Goal: Communication & Community: Answer question/provide support

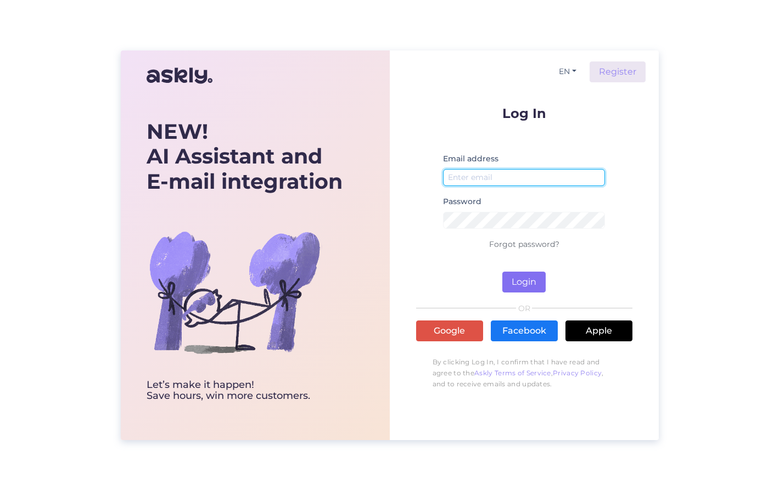
type input "[EMAIL_ADDRESS][DOMAIN_NAME]"
click at [516, 282] on button "Login" at bounding box center [523, 282] width 43 height 21
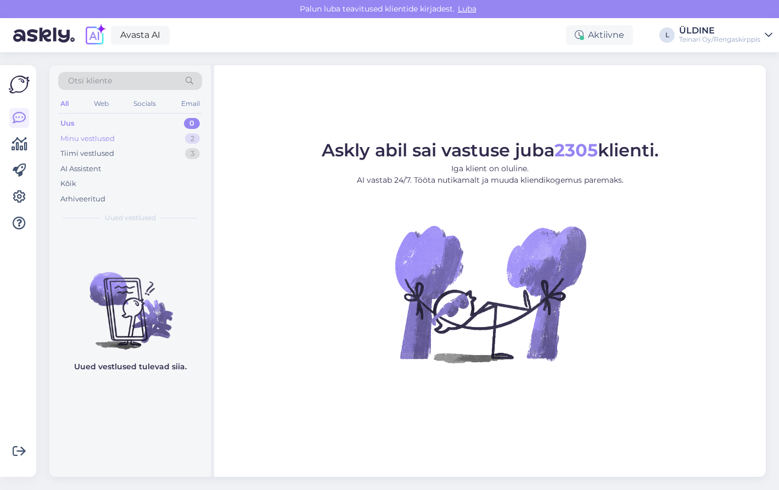
click at [138, 143] on div "Minu vestlused 2" at bounding box center [130, 138] width 144 height 15
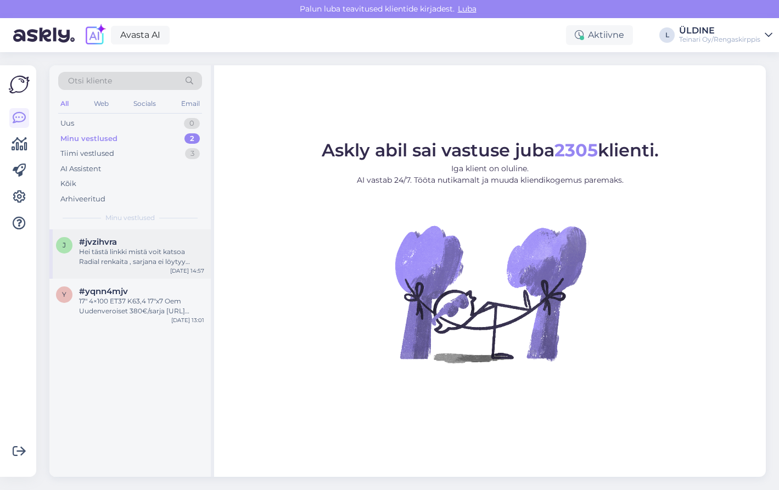
click at [126, 242] on div "#jvzihvra" at bounding box center [141, 242] width 125 height 10
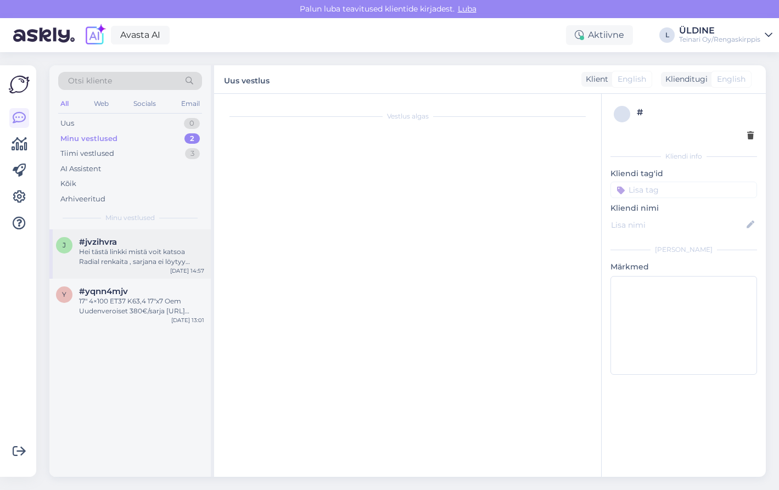
scroll to position [532, 0]
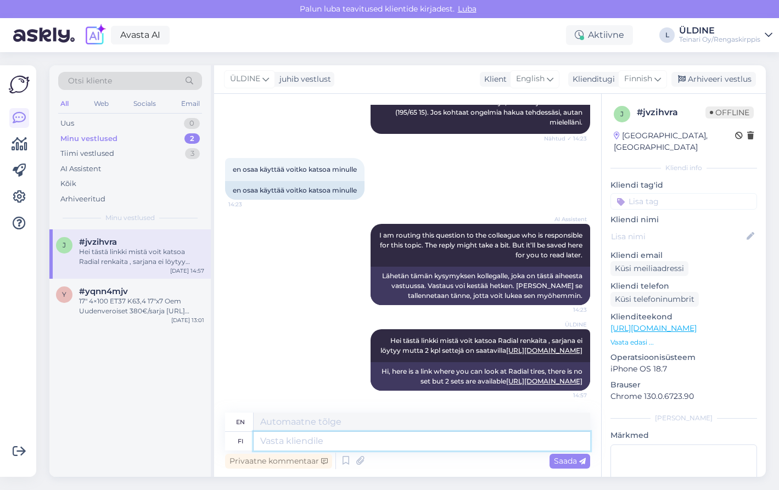
click at [262, 441] on textarea at bounding box center [422, 441] width 337 height 19
click at [300, 461] on div "Privaatne kommentaar" at bounding box center [278, 461] width 107 height 15
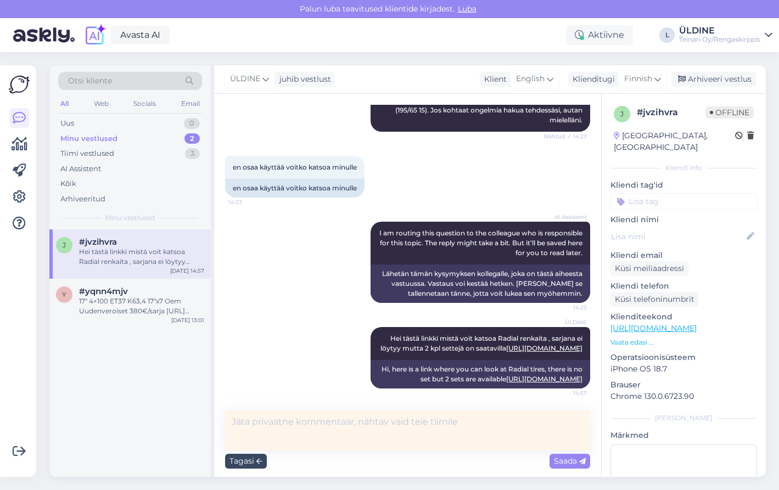
click at [262, 461] on div "Tagasi" at bounding box center [246, 461] width 42 height 15
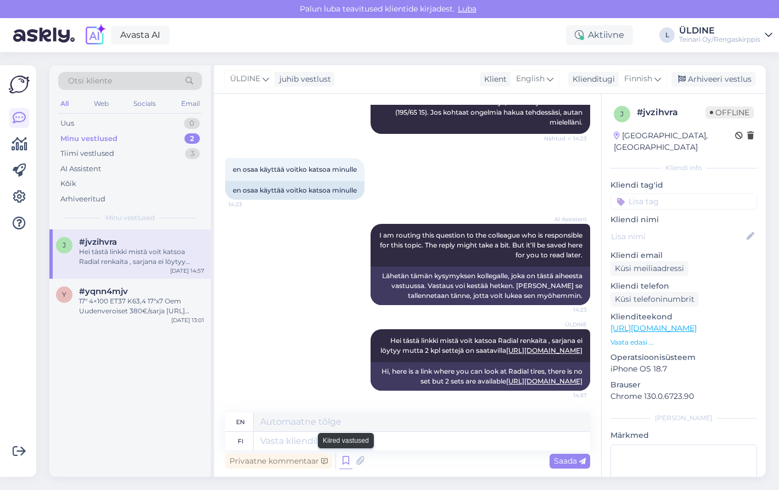
click at [351, 461] on icon at bounding box center [345, 461] width 13 height 16
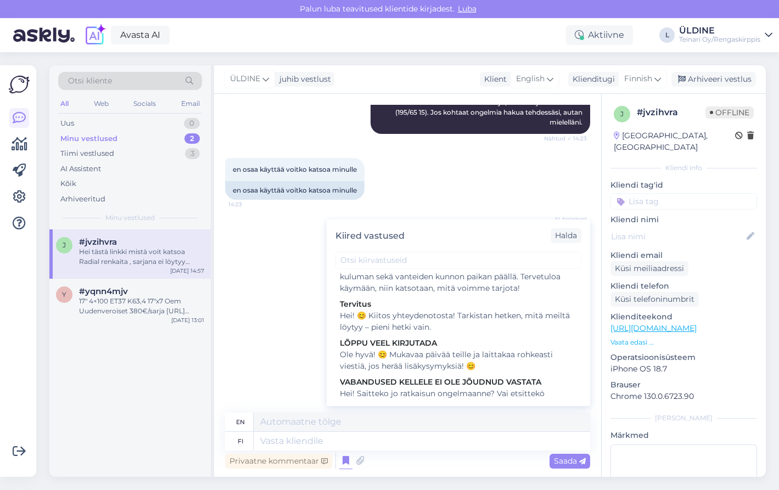
scroll to position [439, 0]
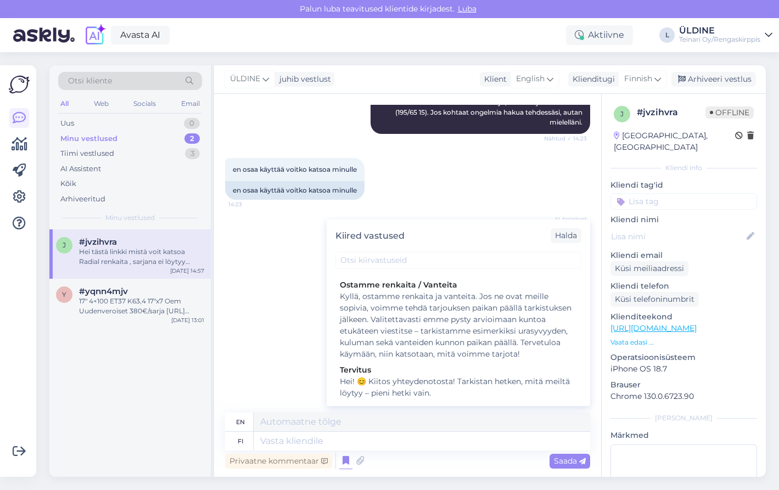
click at [474, 341] on div "Kyllä, ostamme renkaita ja vanteita. Jos ne ovat meille sopivia, voimme tehdä t…" at bounding box center [458, 325] width 237 height 69
type textarea "Yes, we buy tires and rims 😊 If they are suitable for us, we will make an offer…"
type textarea "Kyllä, ostamme renkaita ja vanteita. Jos ne ovat meille sopivia, voimme tehdä t…"
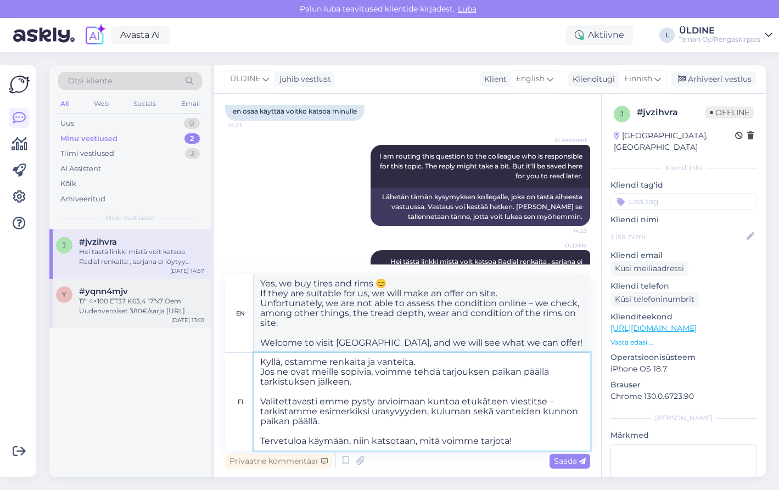
drag, startPoint x: 523, startPoint y: 444, endPoint x: 156, endPoint y: 296, distance: 395.8
click at [156, 296] on div "Otsi kliente All Web Socials Email Uus 0 Minu vestlused 2 Tiimi vestlused 3 AI …" at bounding box center [407, 271] width 716 height 412
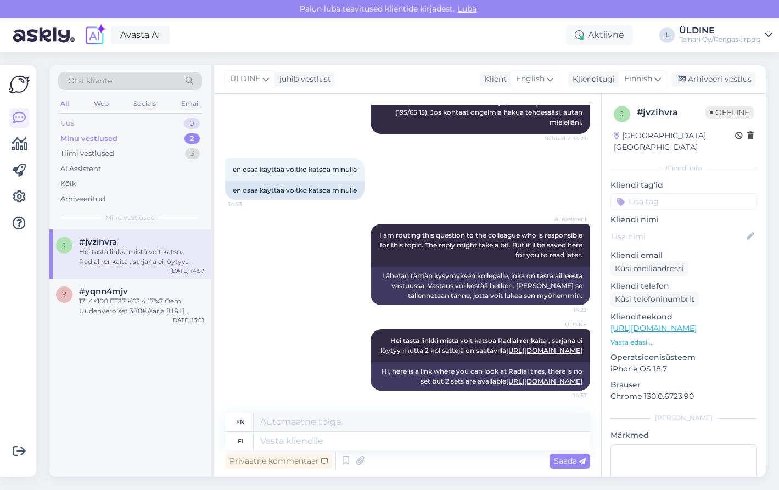
click at [127, 130] on div "Uus 0" at bounding box center [130, 123] width 144 height 15
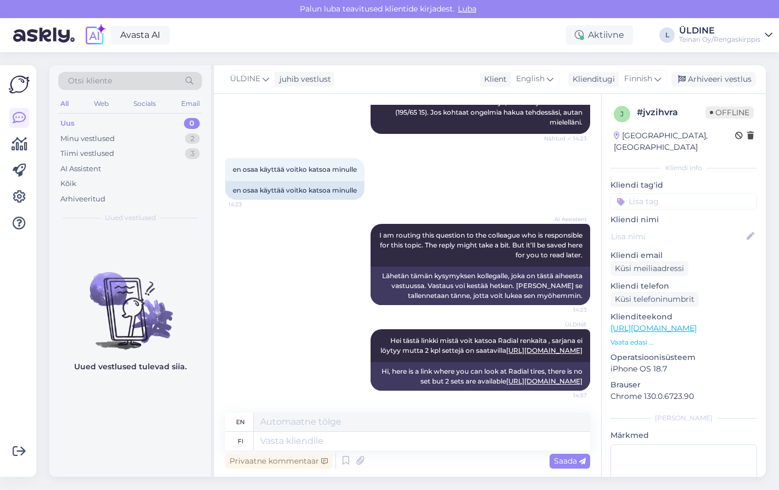
drag, startPoint x: 290, startPoint y: 187, endPoint x: 304, endPoint y: 161, distance: 29.7
click at [290, 212] on div "AI Assistent I am routing this question to the colleague who is responsible for…" at bounding box center [407, 264] width 365 height 105
